Goal: Transaction & Acquisition: Book appointment/travel/reservation

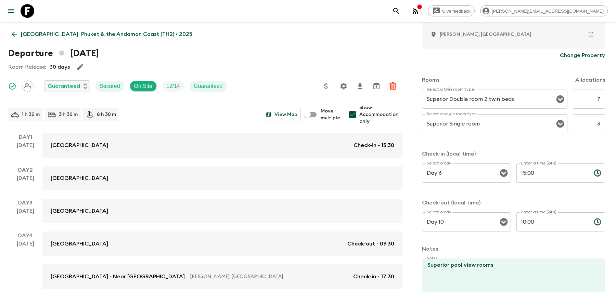
click at [401, 12] on icon "search adventures" at bounding box center [396, 11] width 8 height 8
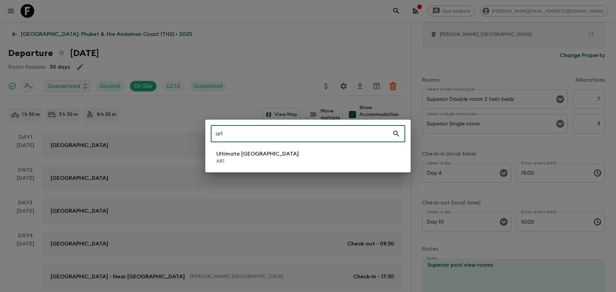
type input "ar1"
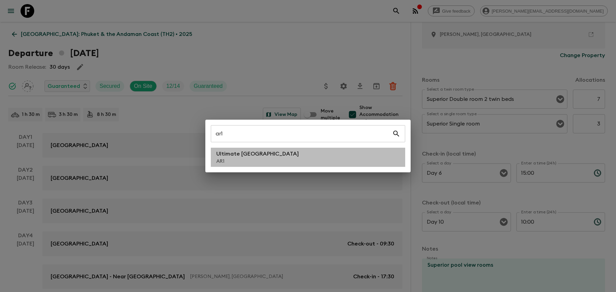
click at [322, 157] on li "Ultimate Argentina AR1" at bounding box center [308, 157] width 194 height 19
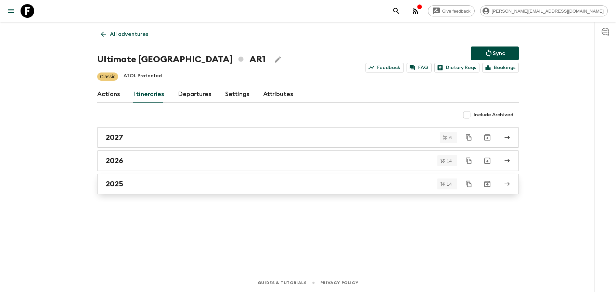
click at [201, 186] on div "2025" at bounding box center [302, 184] width 392 height 9
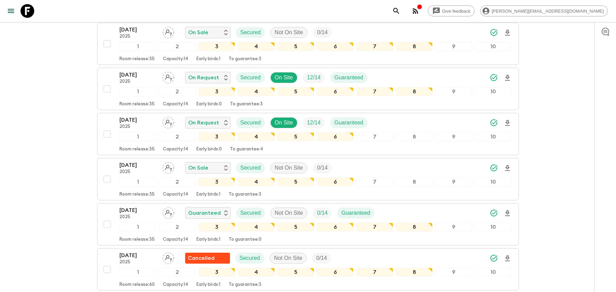
scroll to position [290, 0]
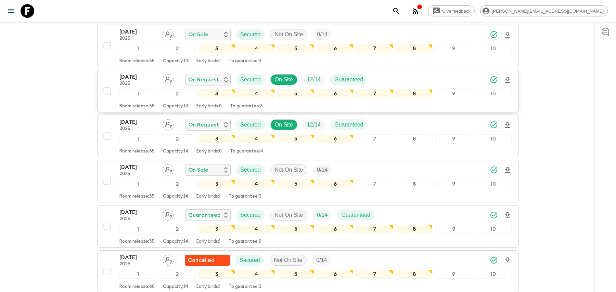
click at [471, 81] on div "[DATE] 2025 On Request Secured On Site 12 / 14 Guaranteed" at bounding box center [315, 80] width 392 height 14
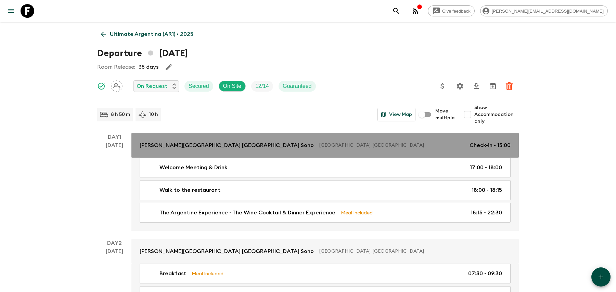
click at [466, 143] on div "[PERSON_NAME][GEOGRAPHIC_DATA] [GEOGRAPHIC_DATA] [GEOGRAPHIC_DATA], [GEOGRAPHIC…" at bounding box center [325, 145] width 371 height 8
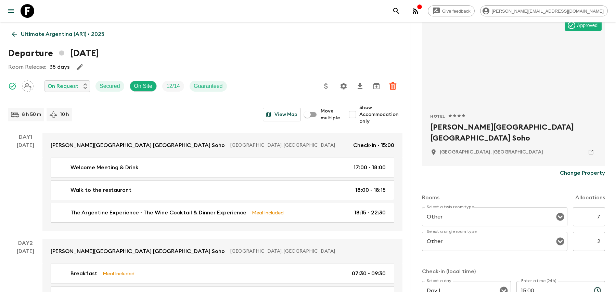
scroll to position [58, 0]
